Goal: Task Accomplishment & Management: Use online tool/utility

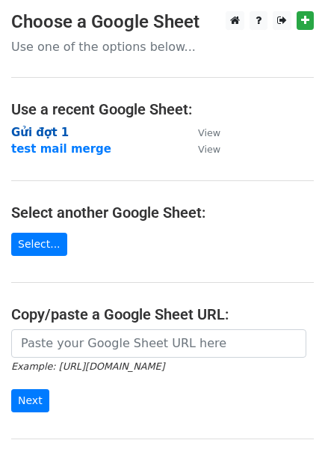
click at [44, 132] on strong "Gửi đợt 1" at bounding box center [40, 132] width 58 height 13
click at [22, 132] on strong "Gửi đợt 1" at bounding box center [40, 132] width 58 height 13
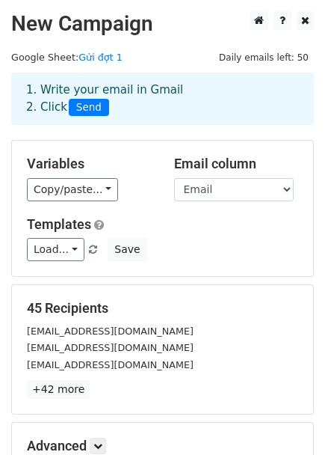
scroll to position [183, 0]
